Goal: Browse casually

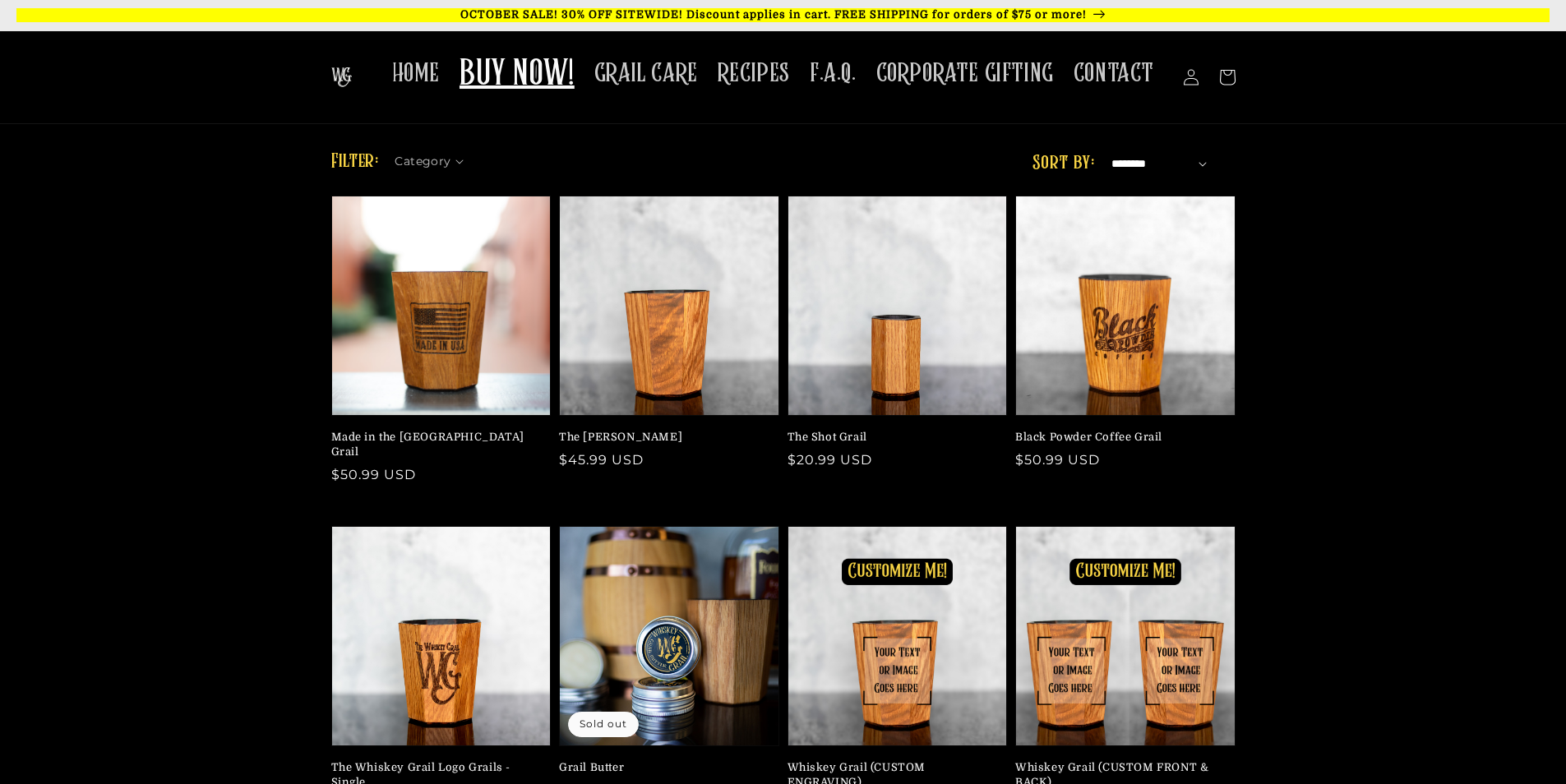
click at [903, 6] on link "OCTOBER SALE! 30% OFF SITEWIDE! Discount applies in cart. FREE SHIPPING for ord…" at bounding box center [783, 15] width 1566 height 30
click at [230, 21] on p "OCTOBER SALE! 30% OFF SITEWIDE! Discount applies in cart. FREE SHIPPING for ord…" at bounding box center [783, 15] width 1533 height 14
click at [964, 14] on p "OCTOBER SALE! 30% OFF SITEWIDE! Discount applies in cart. FREE SHIPPING for ord…" at bounding box center [783, 15] width 1533 height 14
click at [1015, 18] on p "OCTOBER SALE! 30% OFF SITEWIDE! Discount applies in cart. FREE SHIPPING for ord…" at bounding box center [783, 15] width 1533 height 14
click at [809, 21] on p "OCTOBER SALE! 30% OFF SITEWIDE! Discount applies in cart. FREE SHIPPING for ord…" at bounding box center [783, 15] width 1533 height 14
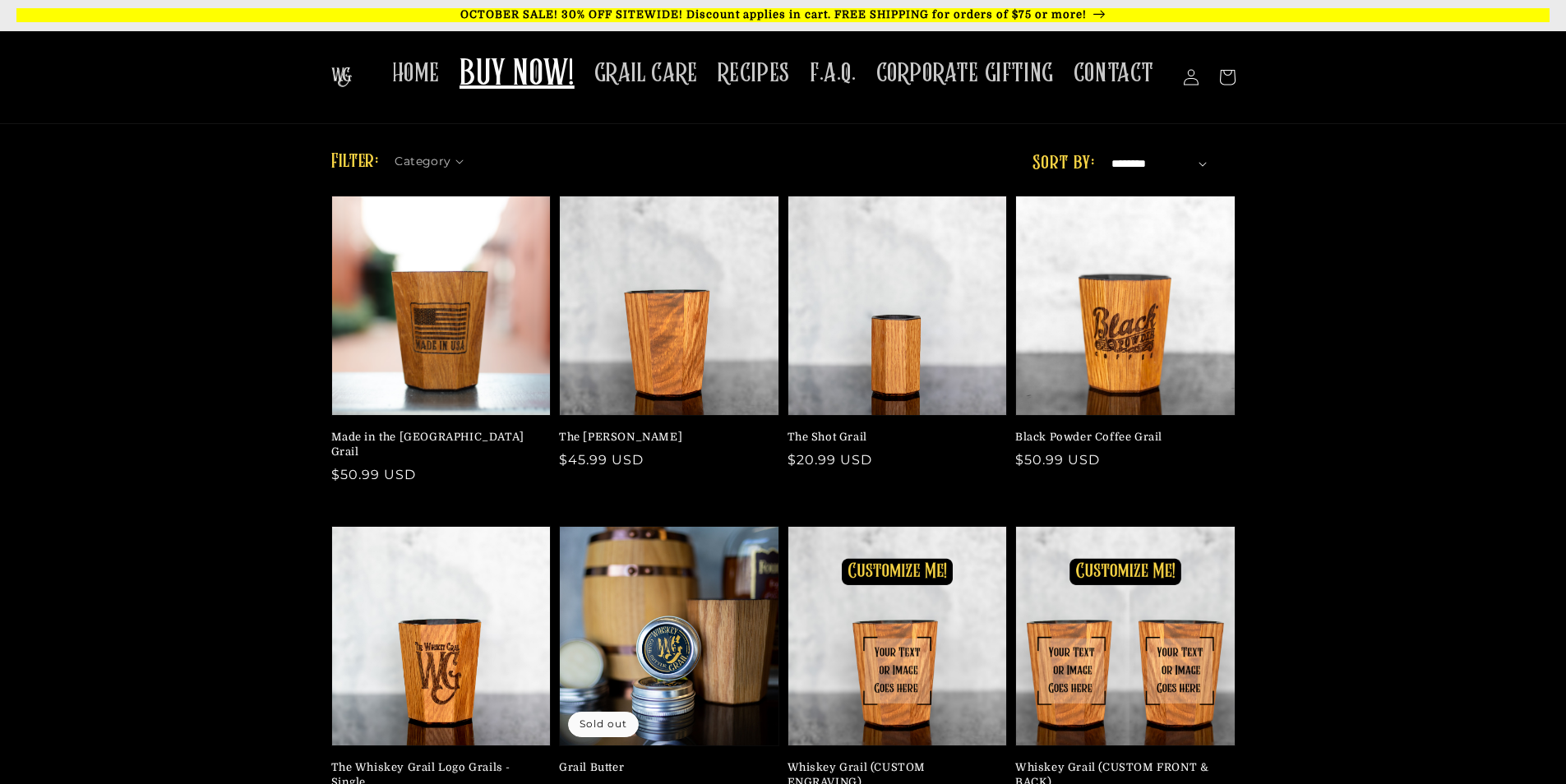
click at [876, 26] on link "OCTOBER SALE! 30% OFF SITEWIDE! Discount applies in cart. FREE SHIPPING for ord…" at bounding box center [783, 15] width 1566 height 30
